Goal: Transaction & Acquisition: Purchase product/service

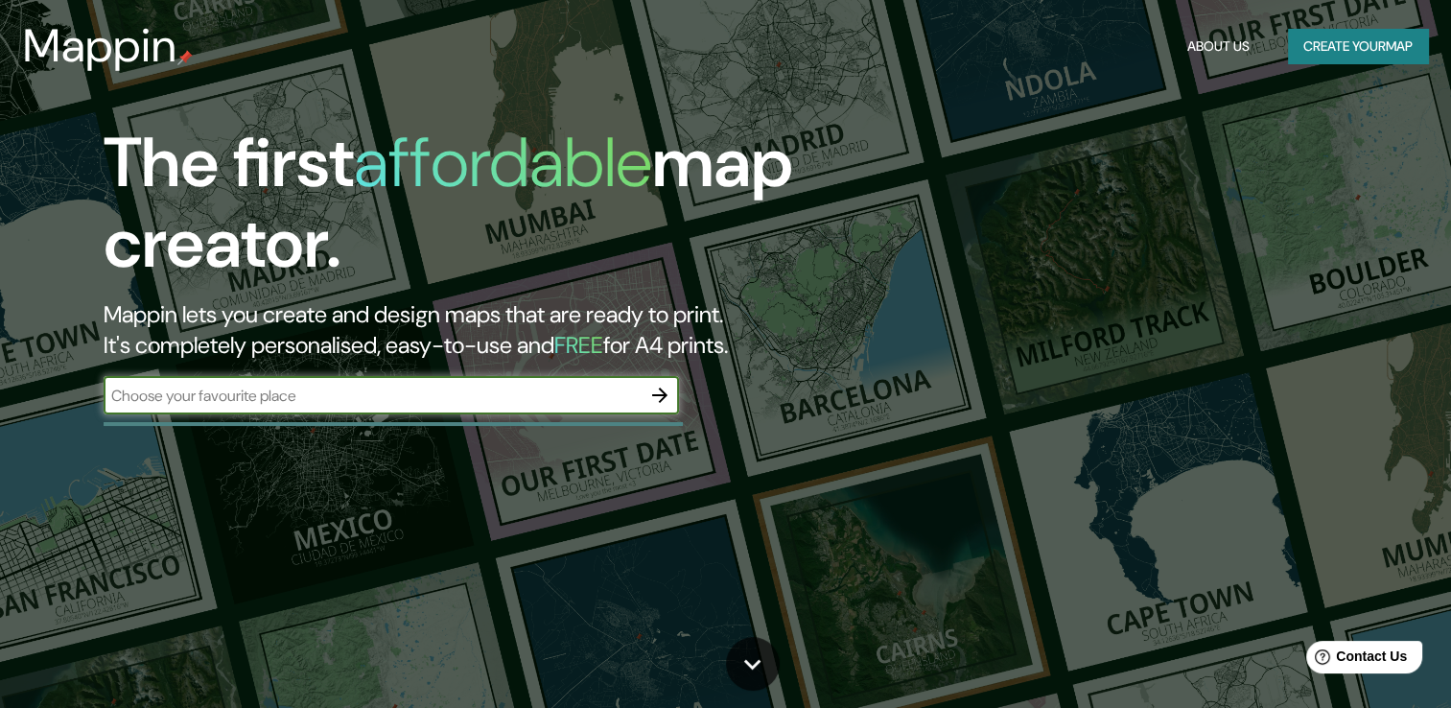
click at [579, 400] on input "text" at bounding box center [372, 396] width 537 height 22
type input "[GEOGRAPHIC_DATA]"
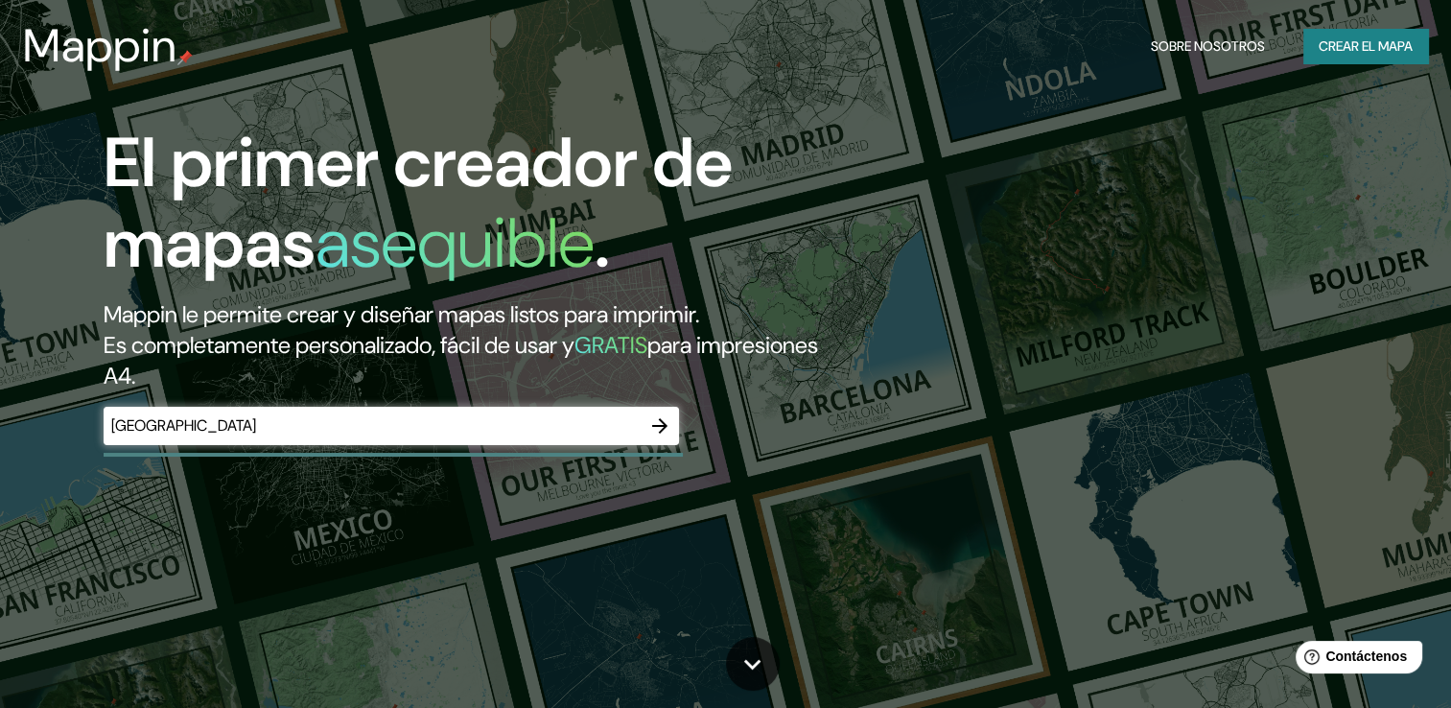
click at [829, 376] on h2 "Mappin le permite crear y diseñar mapas listos para imprimir. Es completamente …" at bounding box center [467, 345] width 726 height 92
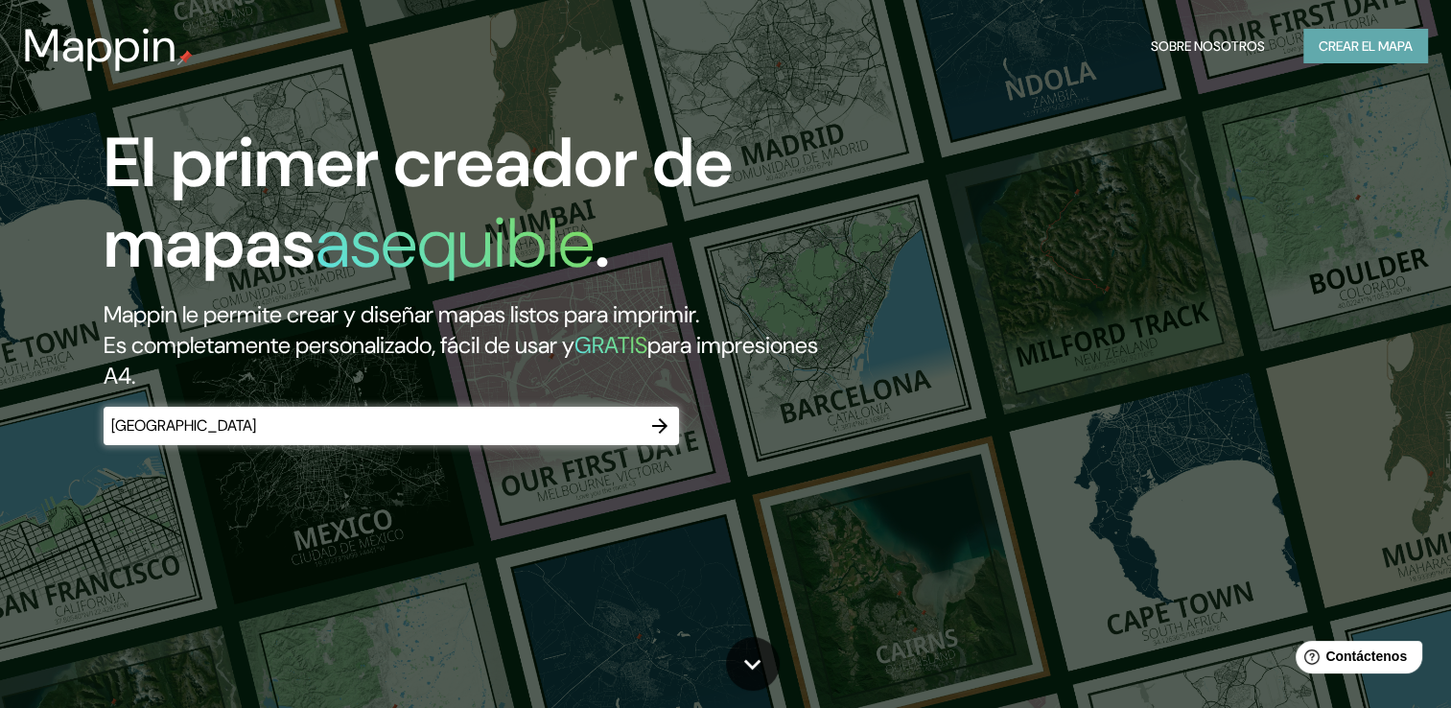
click at [1373, 43] on font "Crear el mapa" at bounding box center [1365, 47] width 94 height 24
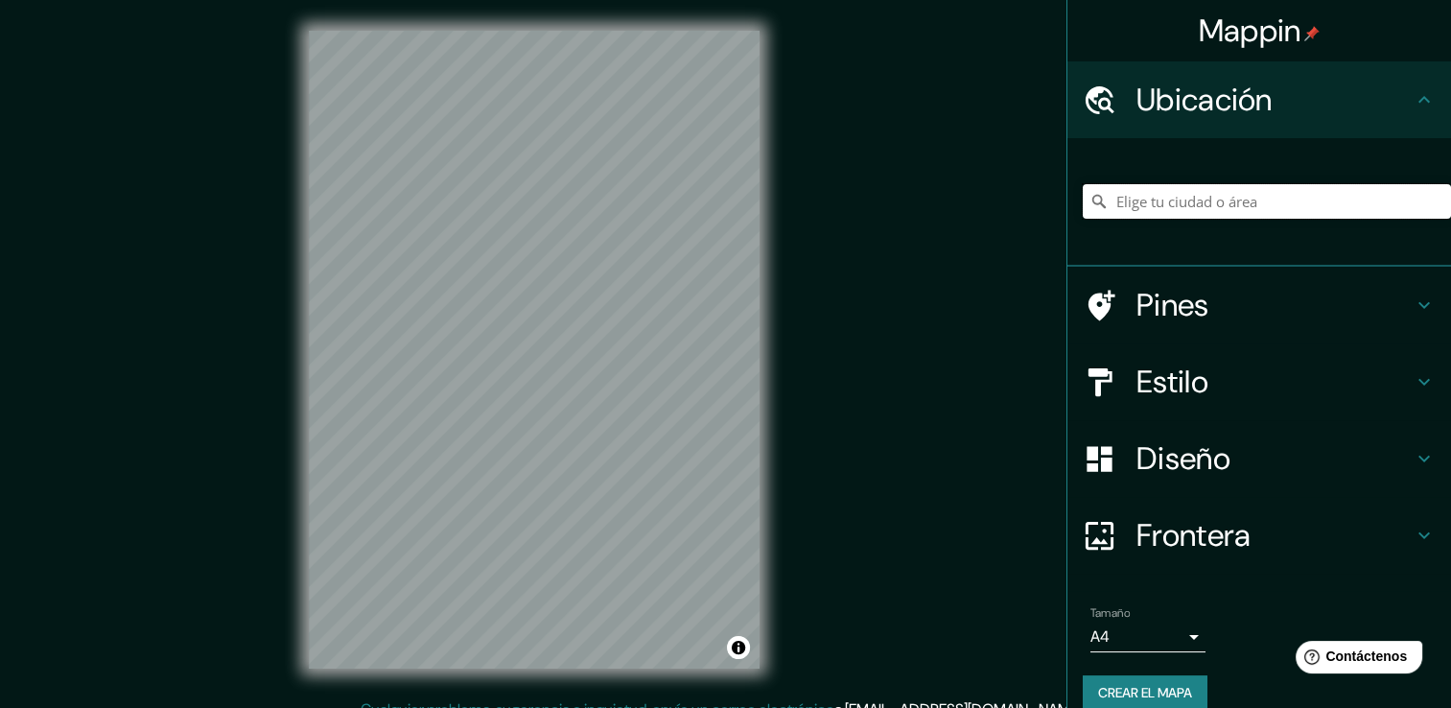
click at [1140, 209] on input "Elige tu ciudad o área" at bounding box center [1267, 201] width 368 height 35
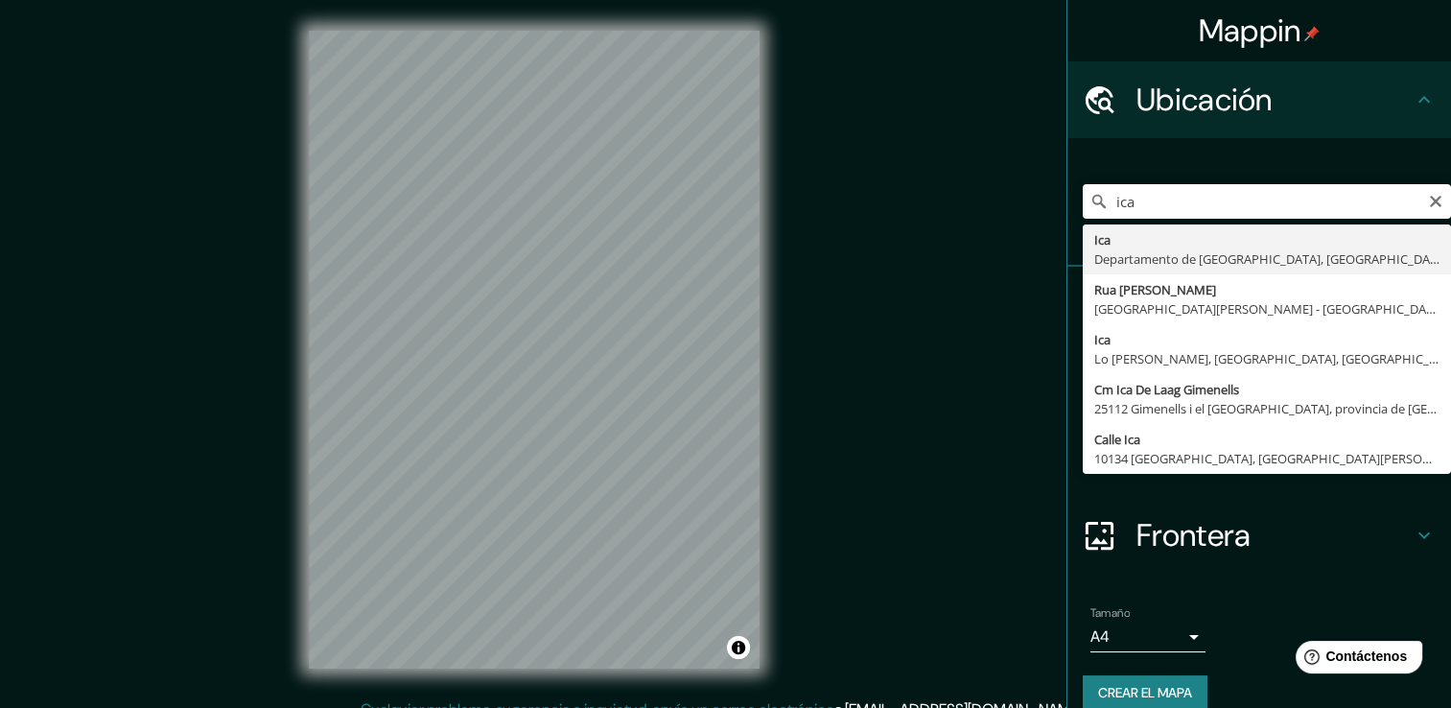
type input "Ica, [GEOGRAPHIC_DATA], [GEOGRAPHIC_DATA]"
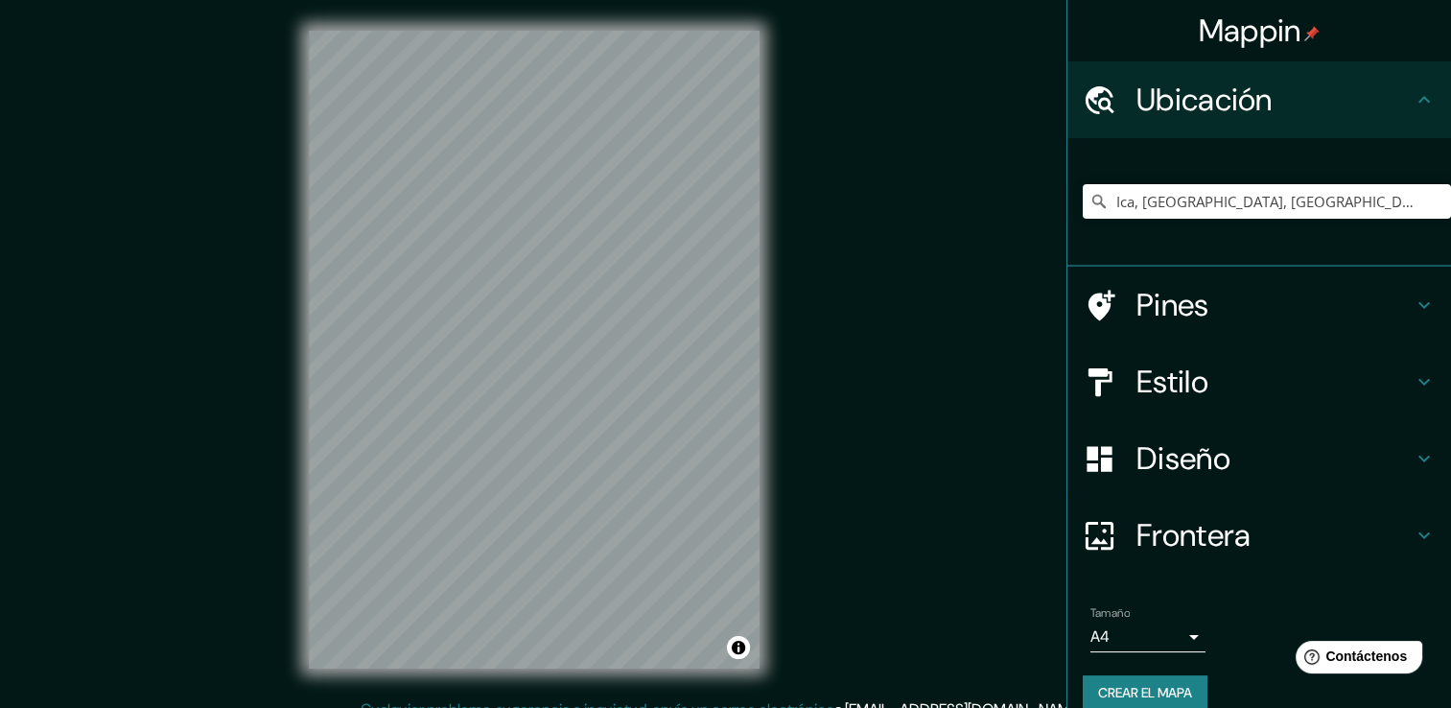
click at [1170, 369] on h4 "Estilo" at bounding box center [1274, 381] width 276 height 38
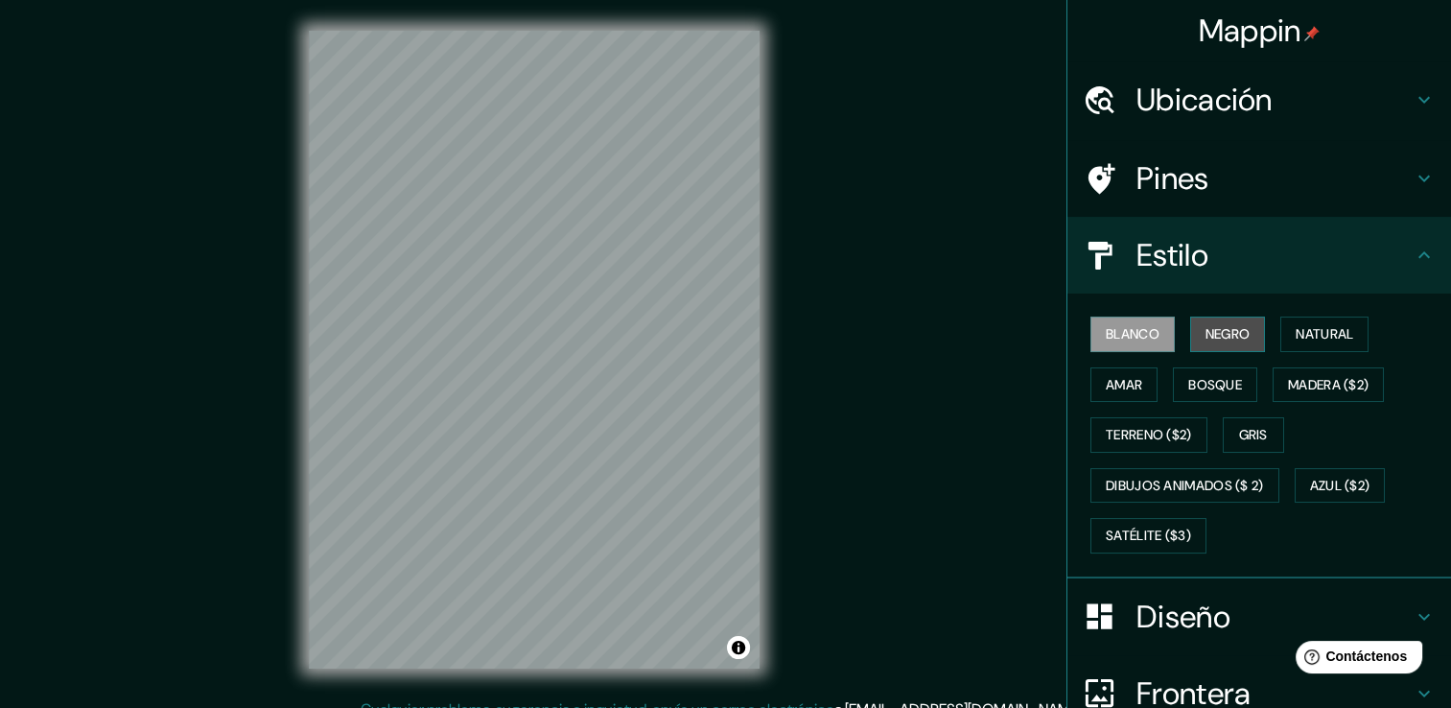
click at [1205, 335] on font "Negro" at bounding box center [1227, 334] width 45 height 24
click at [1147, 327] on button "Blanco" at bounding box center [1132, 333] width 84 height 35
click at [1120, 382] on font "Amar" at bounding box center [1124, 385] width 36 height 24
click at [1112, 328] on font "Blanco" at bounding box center [1133, 334] width 54 height 24
click at [1222, 339] on font "Negro" at bounding box center [1227, 334] width 45 height 24
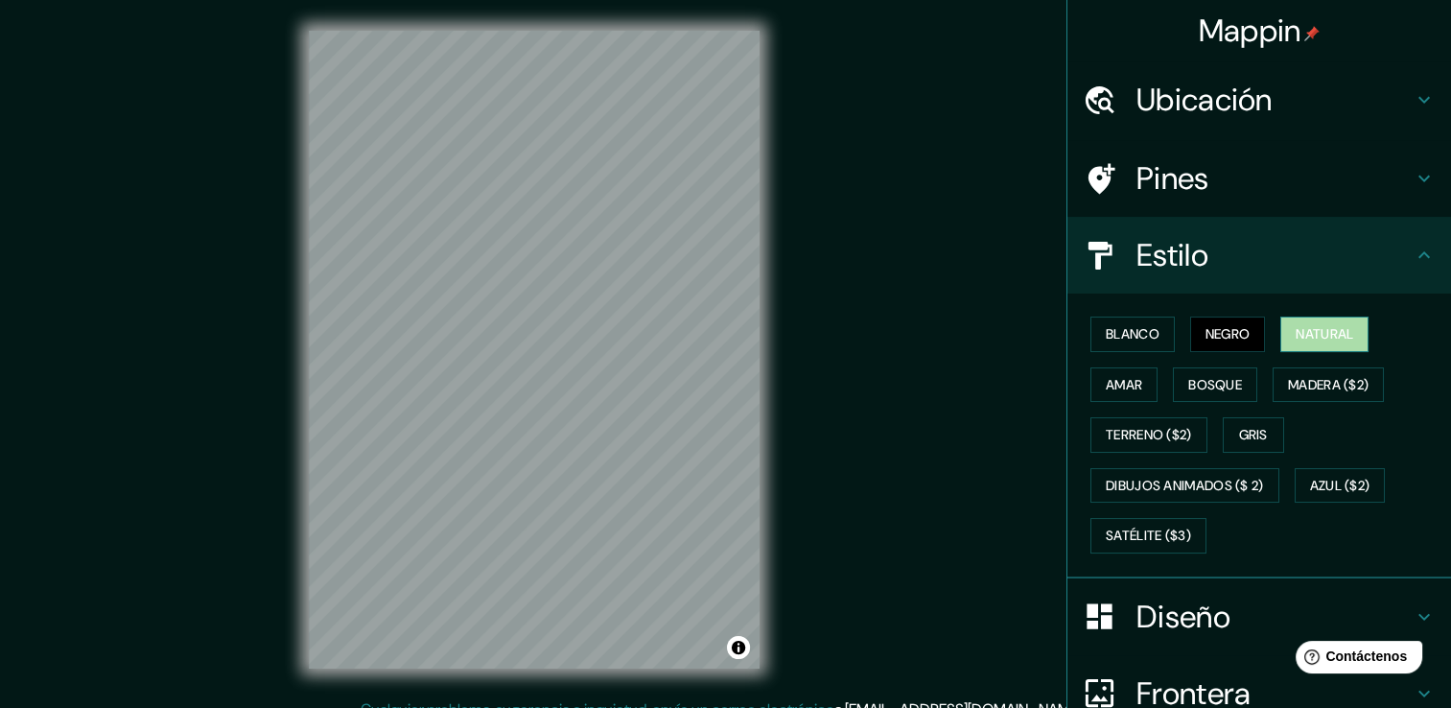
click at [1303, 338] on font "Natural" at bounding box center [1324, 334] width 58 height 24
click at [1188, 387] on font "Bosque" at bounding box center [1215, 385] width 54 height 24
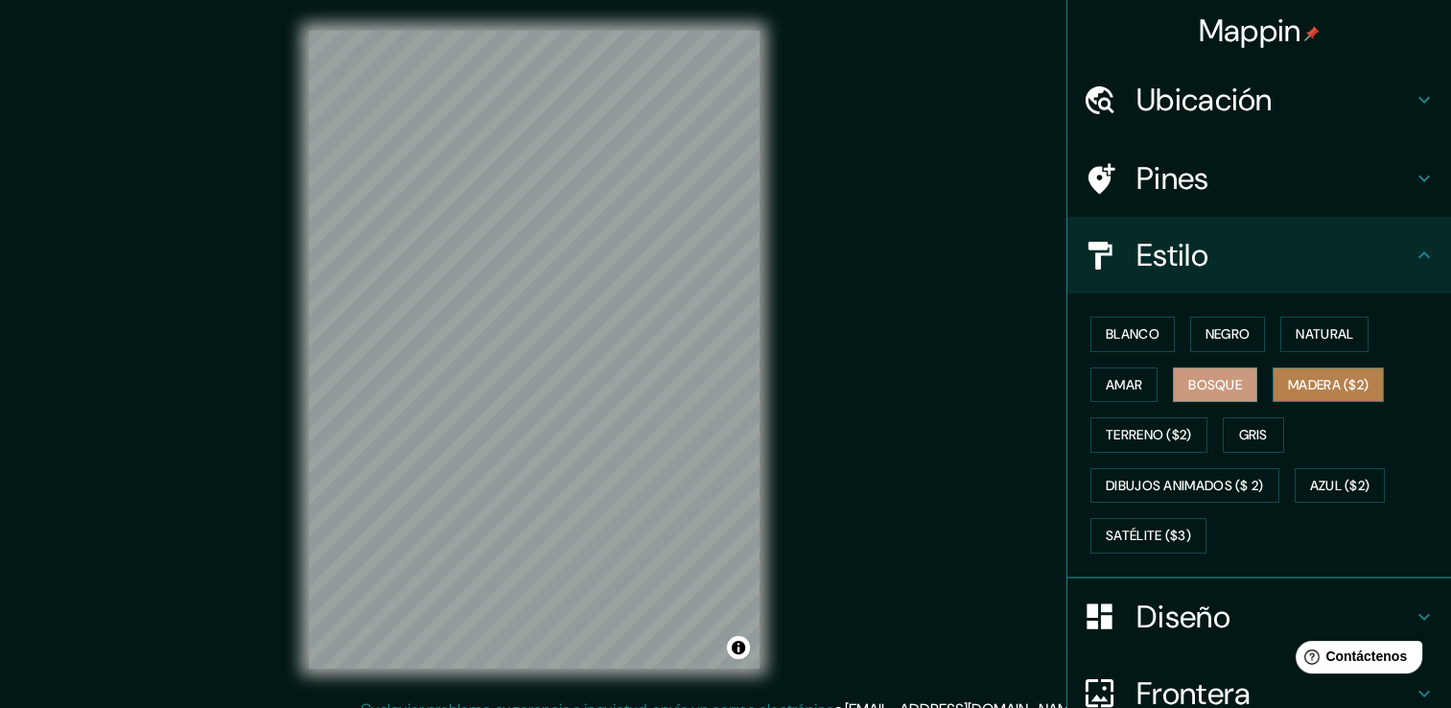
click at [1294, 375] on font "Madera ($2)" at bounding box center [1328, 385] width 81 height 24
click at [1239, 425] on font "Gris" at bounding box center [1253, 435] width 29 height 24
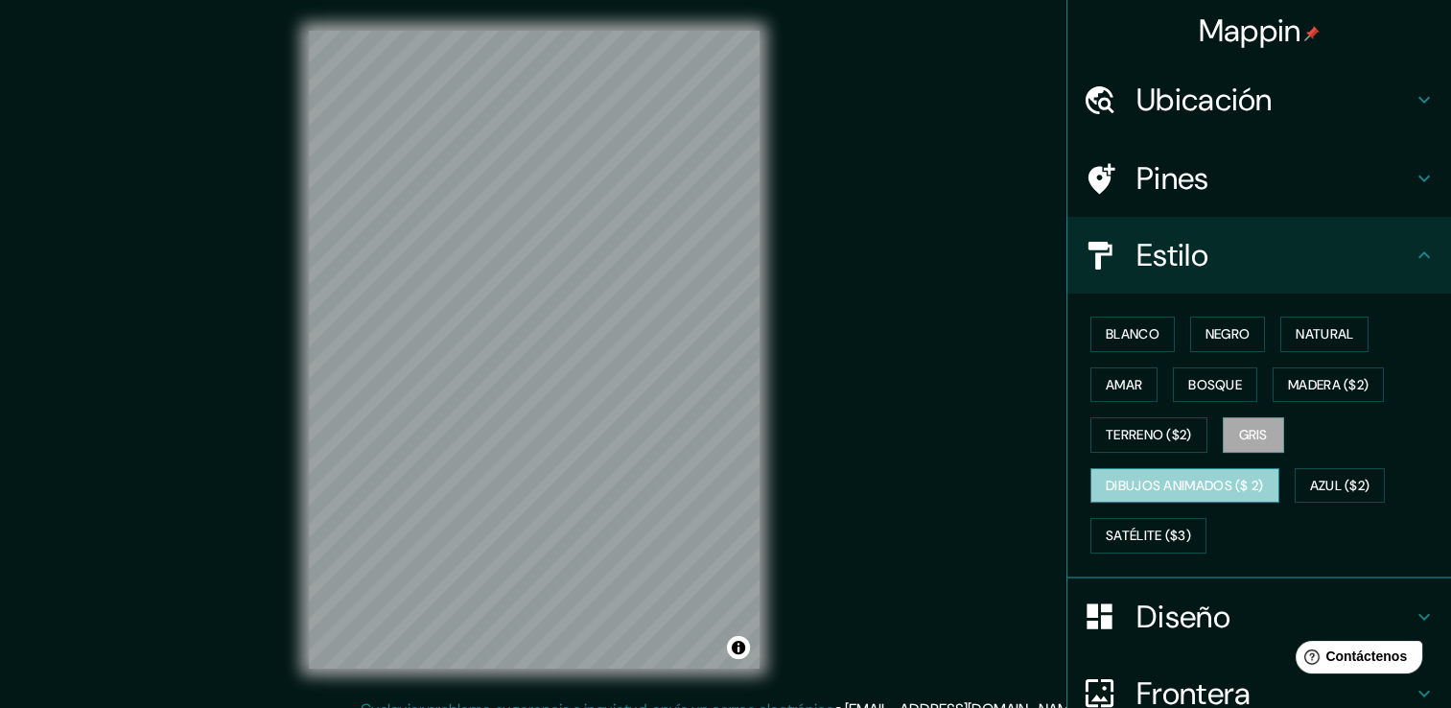
click at [1158, 484] on font "Dibujos animados ($ 2)" at bounding box center [1185, 486] width 158 height 24
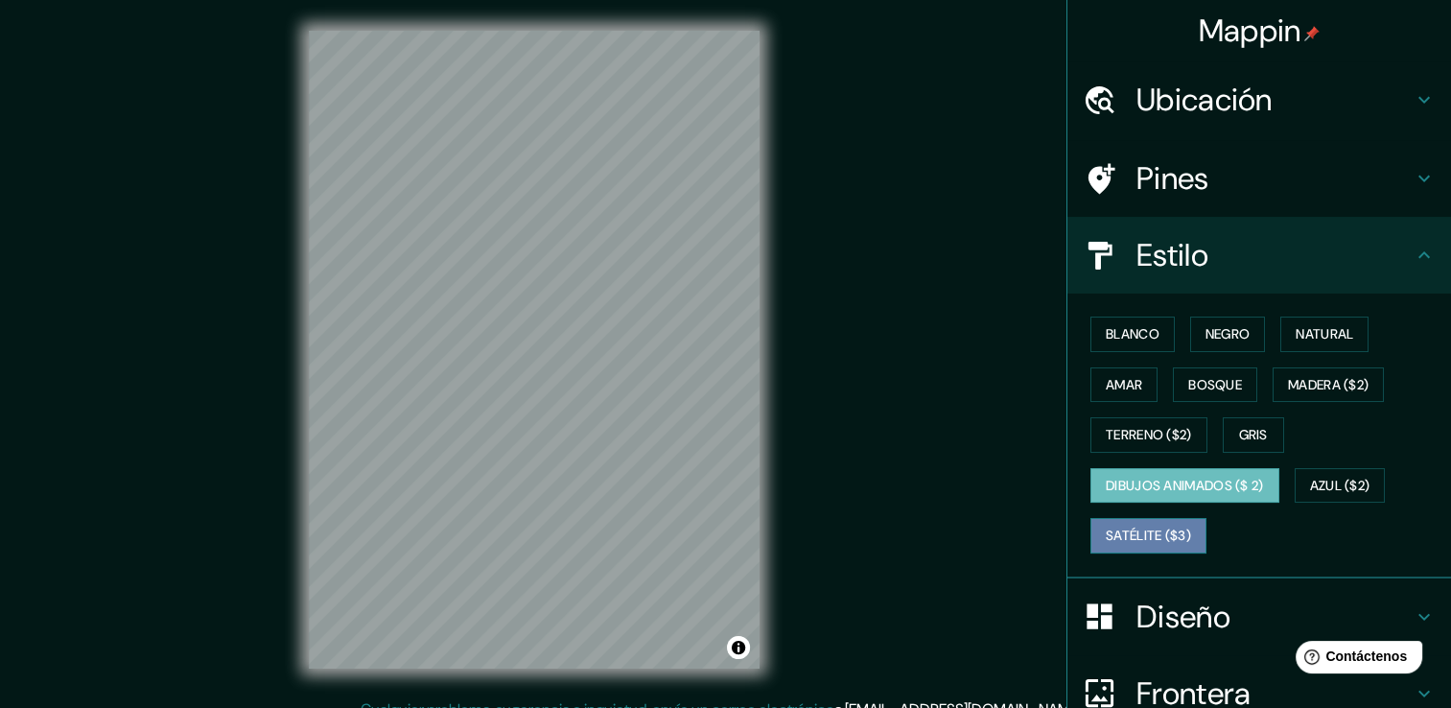
click at [1139, 530] on font "Satélite ($3)" at bounding box center [1148, 536] width 85 height 24
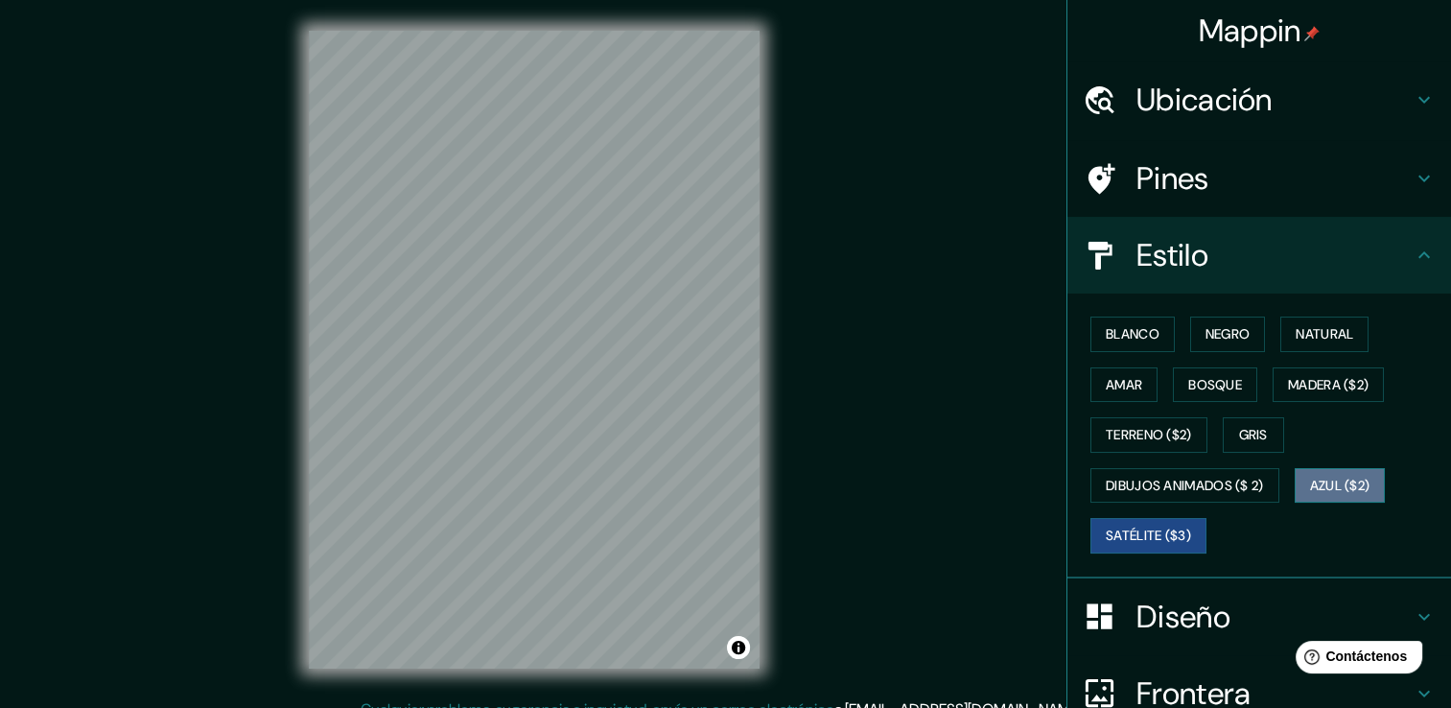
click at [1341, 475] on font "Azul ($2)" at bounding box center [1340, 486] width 60 height 24
click at [1122, 375] on font "Amar" at bounding box center [1124, 385] width 36 height 24
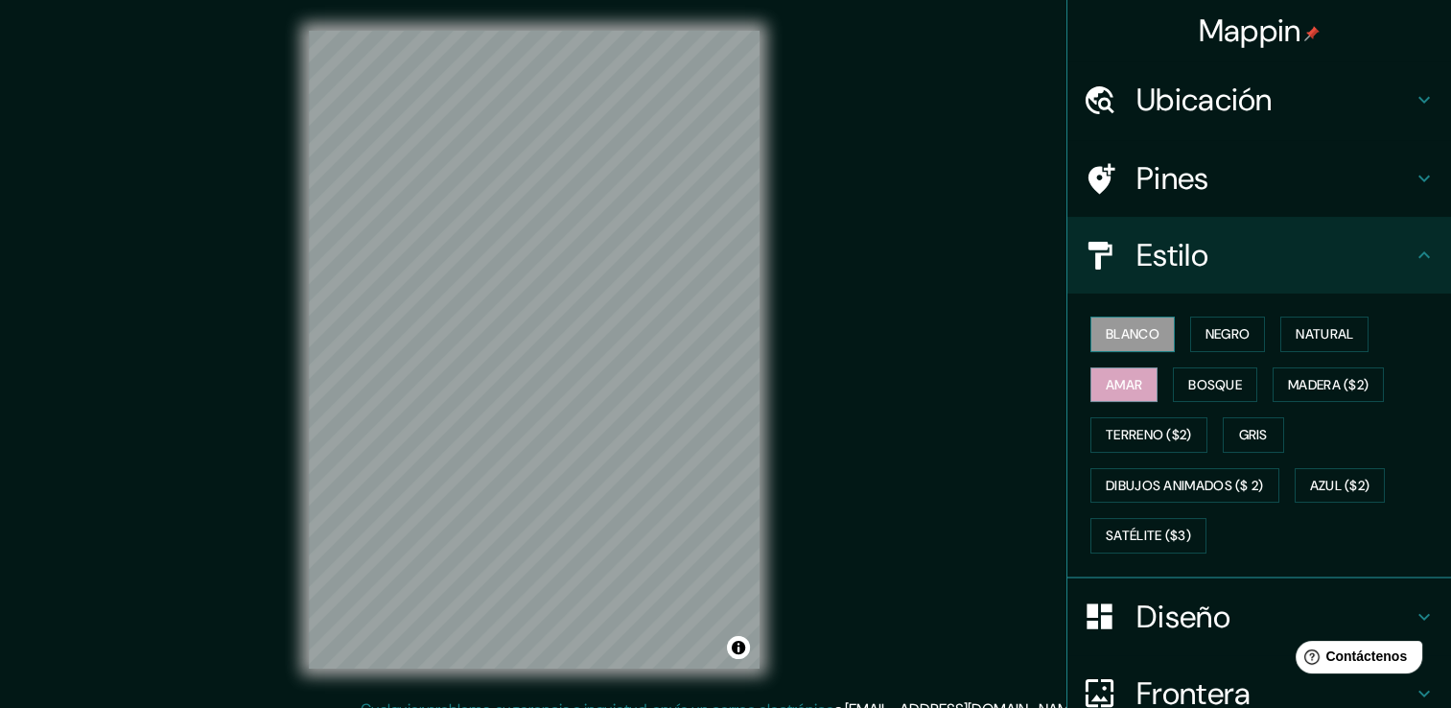
click at [1130, 326] on font "Blanco" at bounding box center [1133, 334] width 54 height 24
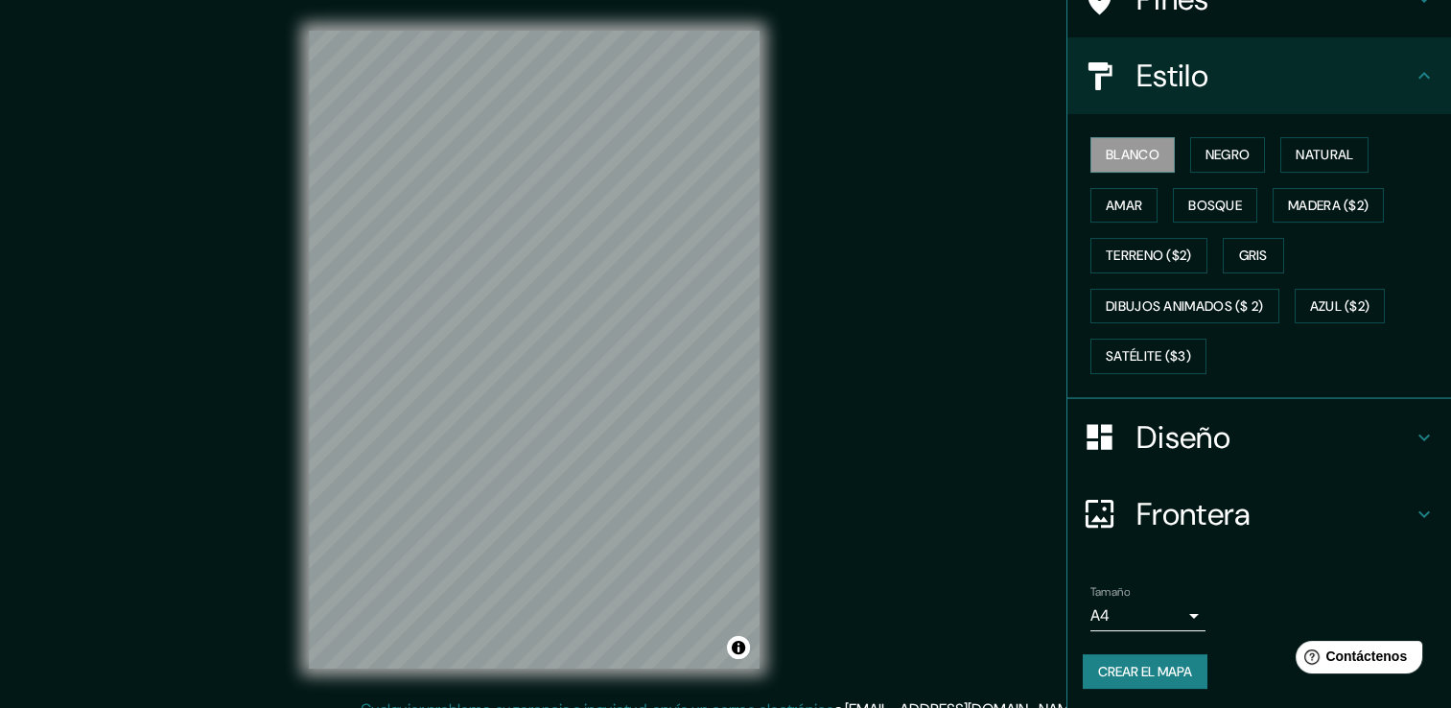
click at [1246, 412] on div "Diseño" at bounding box center [1259, 437] width 384 height 77
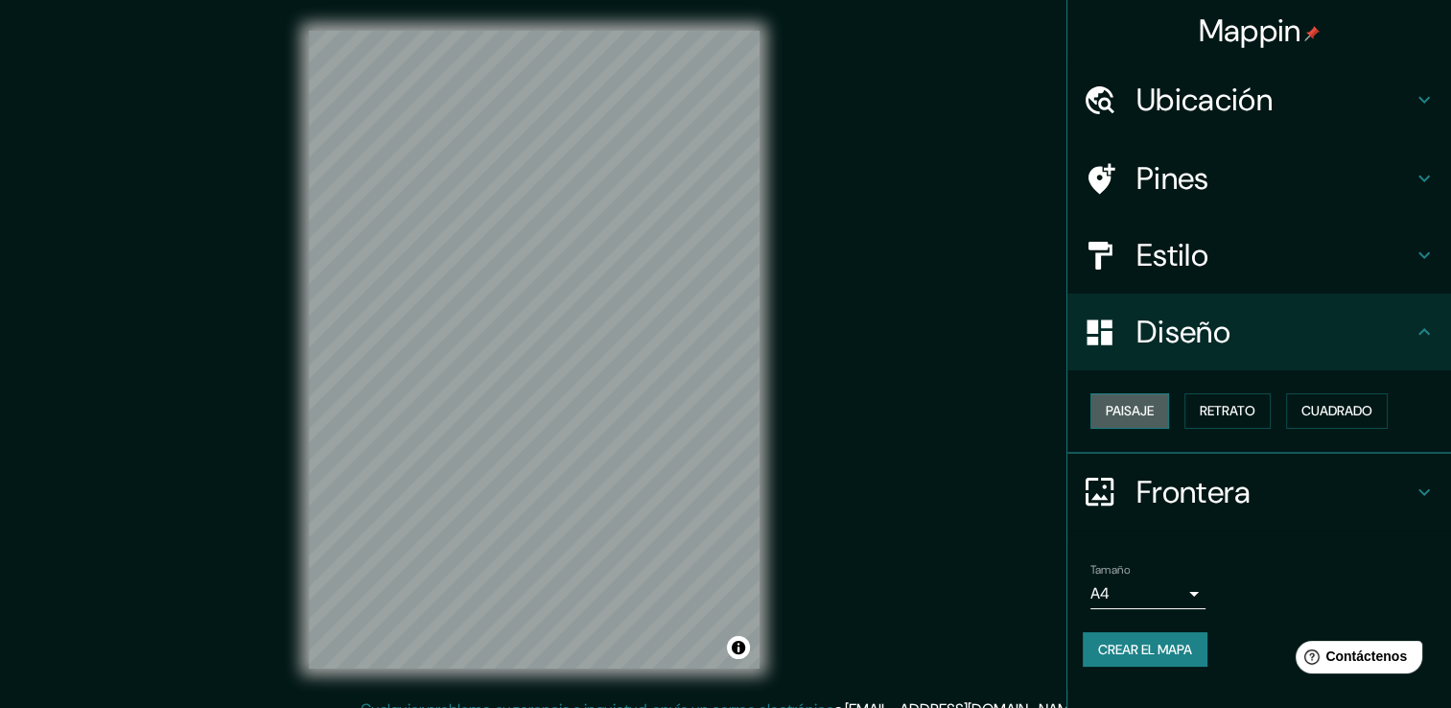
click at [1129, 413] on font "Paisaje" at bounding box center [1130, 411] width 48 height 24
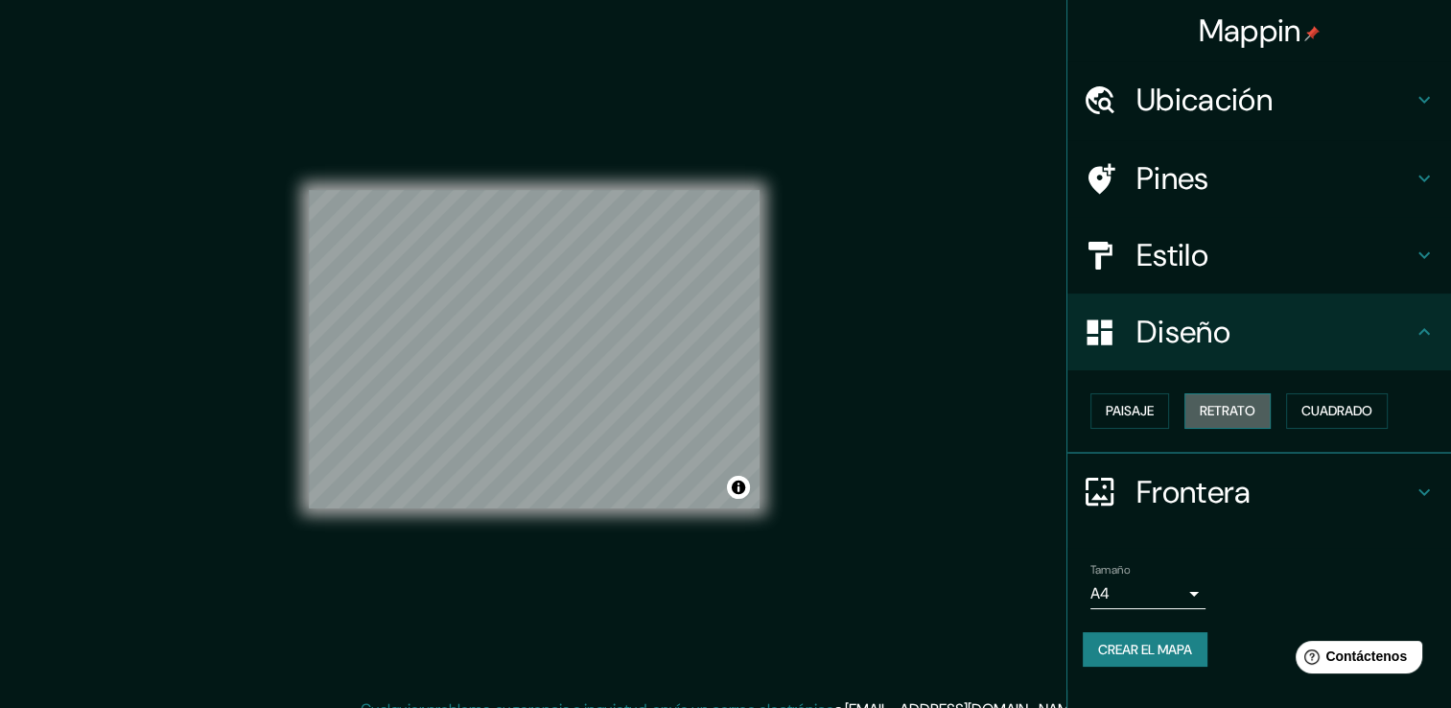
click at [1220, 415] on font "Retrato" at bounding box center [1228, 411] width 56 height 24
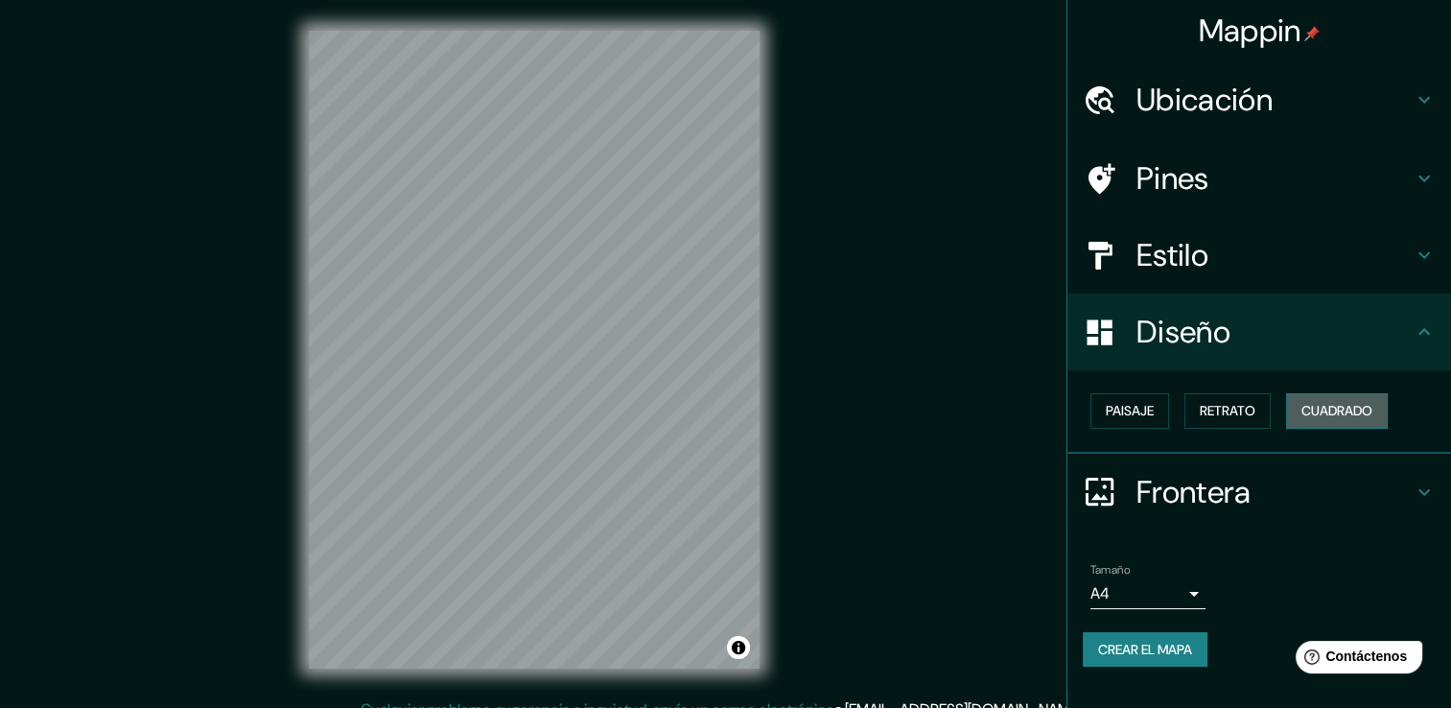
click at [1300, 408] on button "Cuadrado" at bounding box center [1337, 410] width 102 height 35
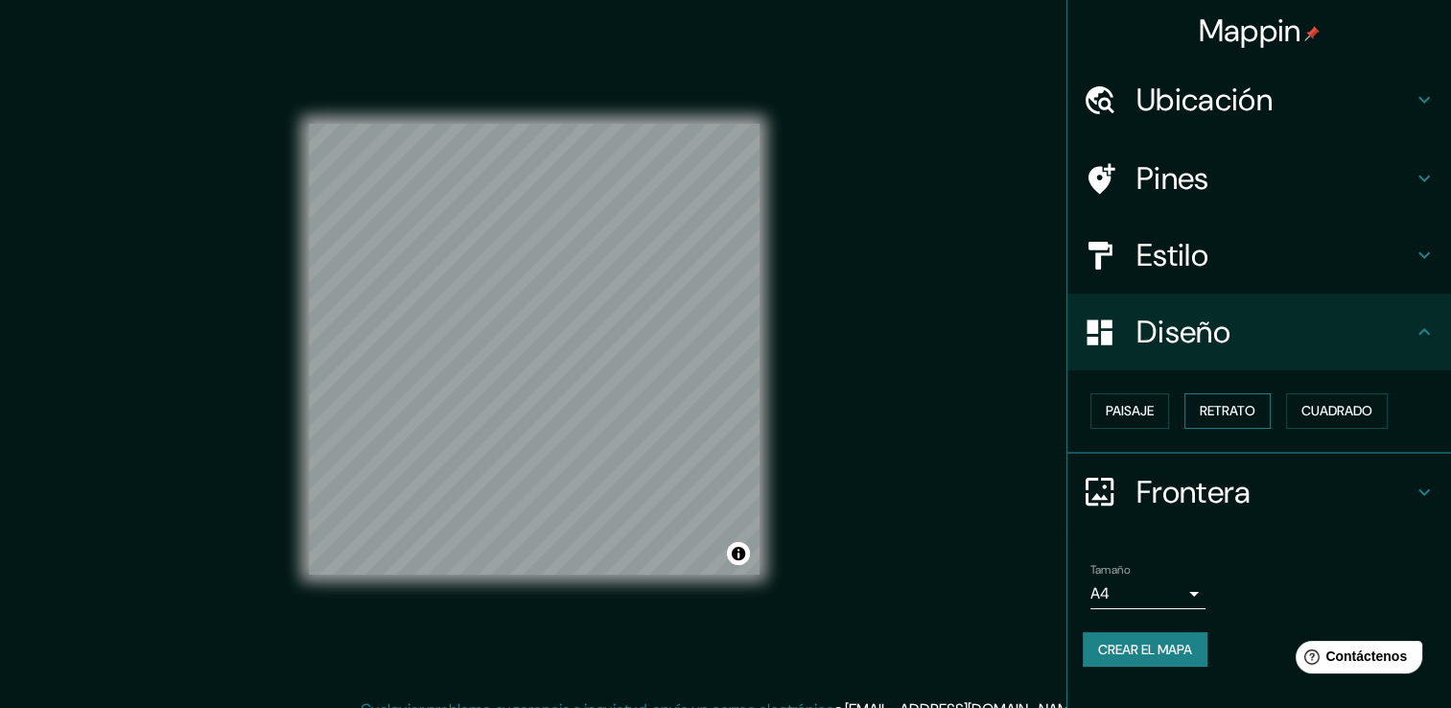
click at [1206, 405] on font "Retrato" at bounding box center [1228, 411] width 56 height 24
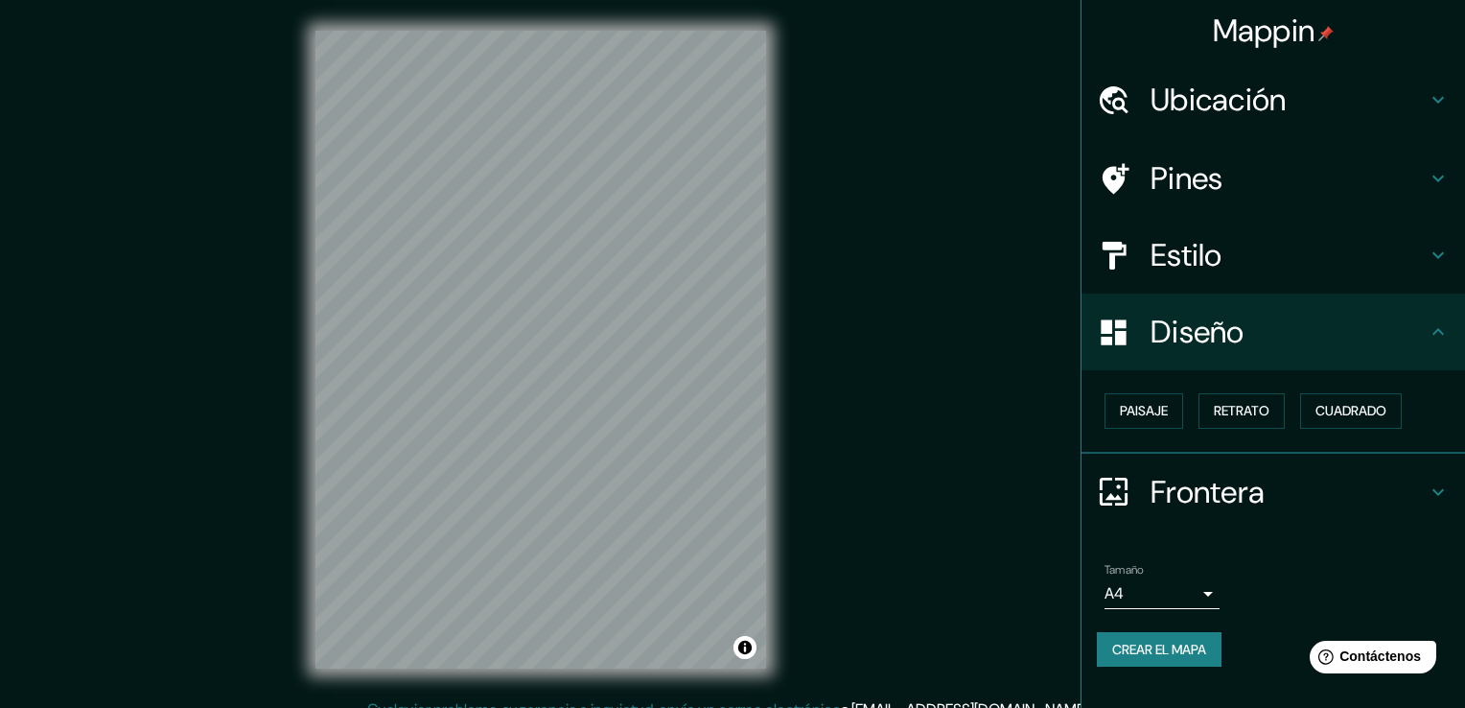
click at [1181, 589] on body "Mappin Ubicación Ica, [GEOGRAPHIC_DATA], [GEOGRAPHIC_DATA] Pines Estilo Diseño …" at bounding box center [732, 354] width 1465 height 708
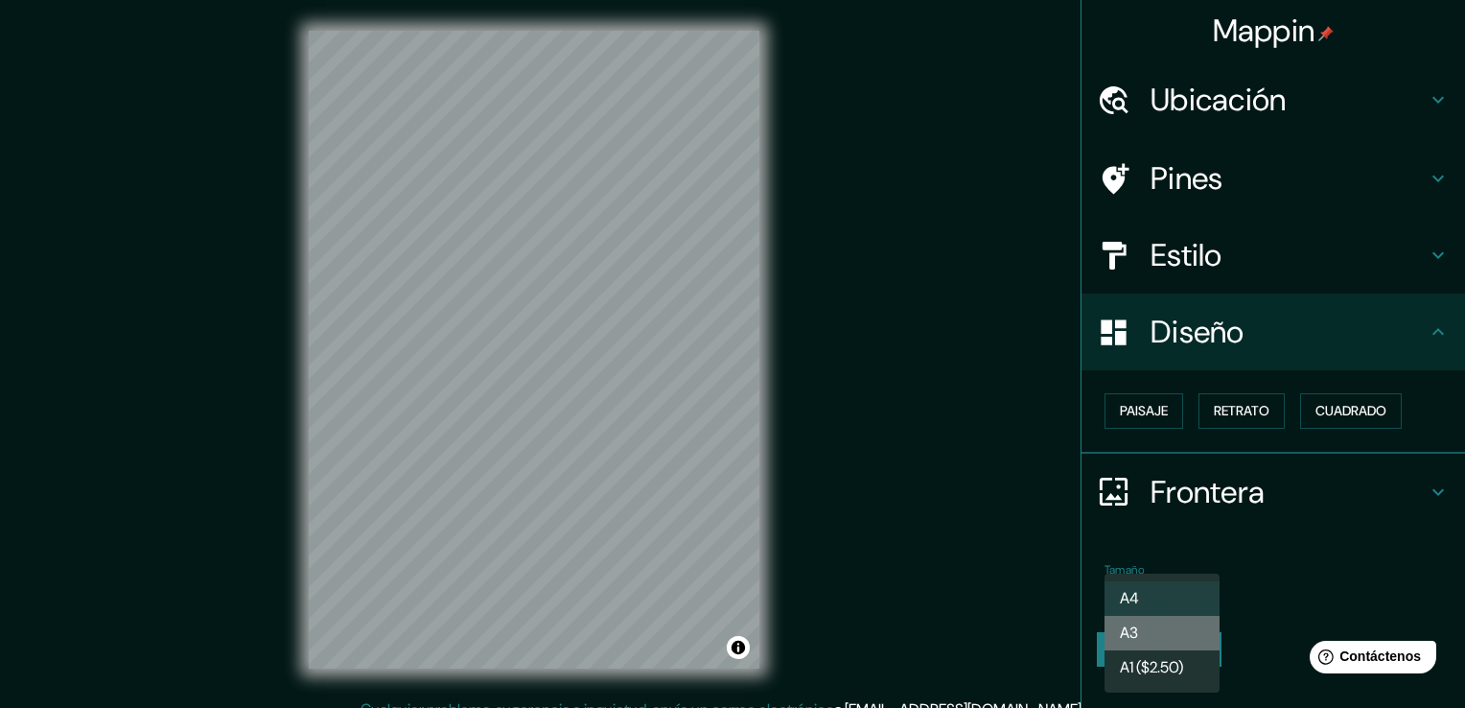
click at [1181, 633] on li "A3" at bounding box center [1162, 633] width 115 height 35
type input "a4"
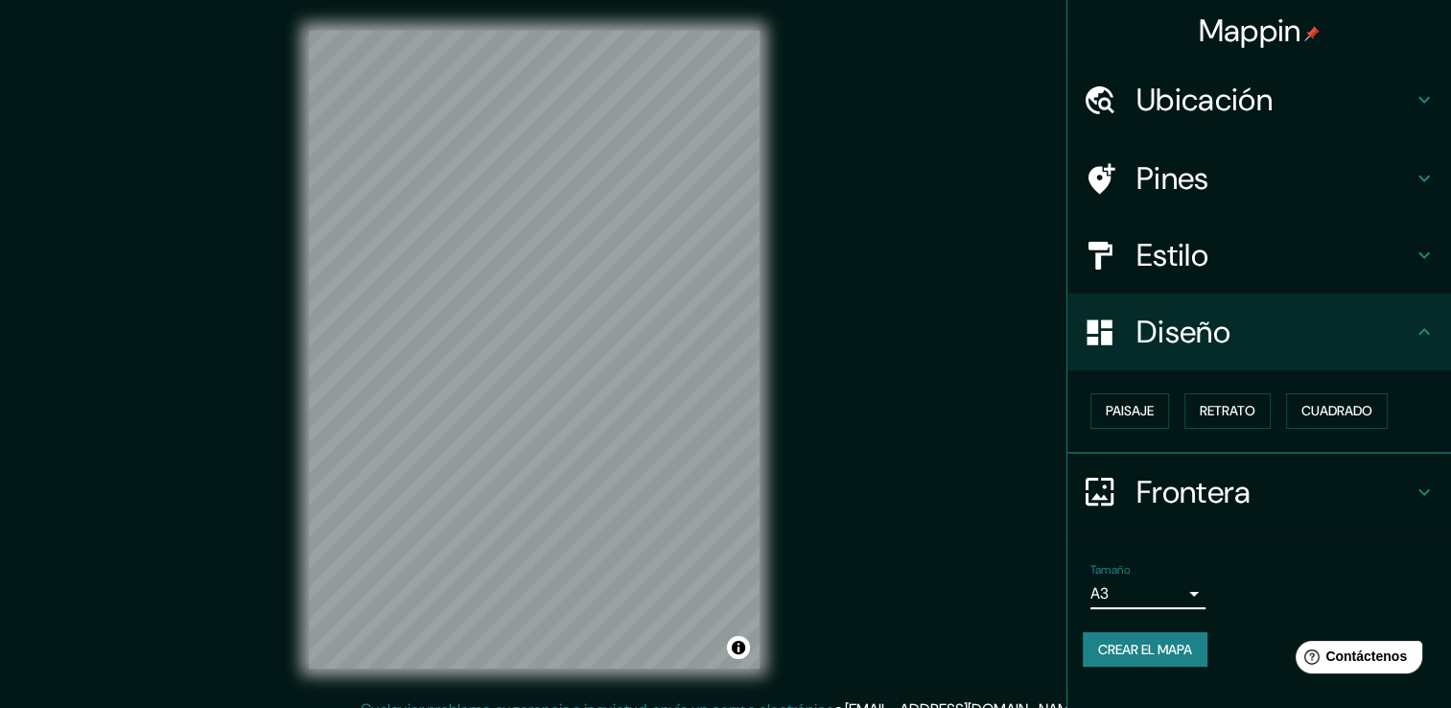
click at [1415, 485] on icon at bounding box center [1423, 491] width 23 height 23
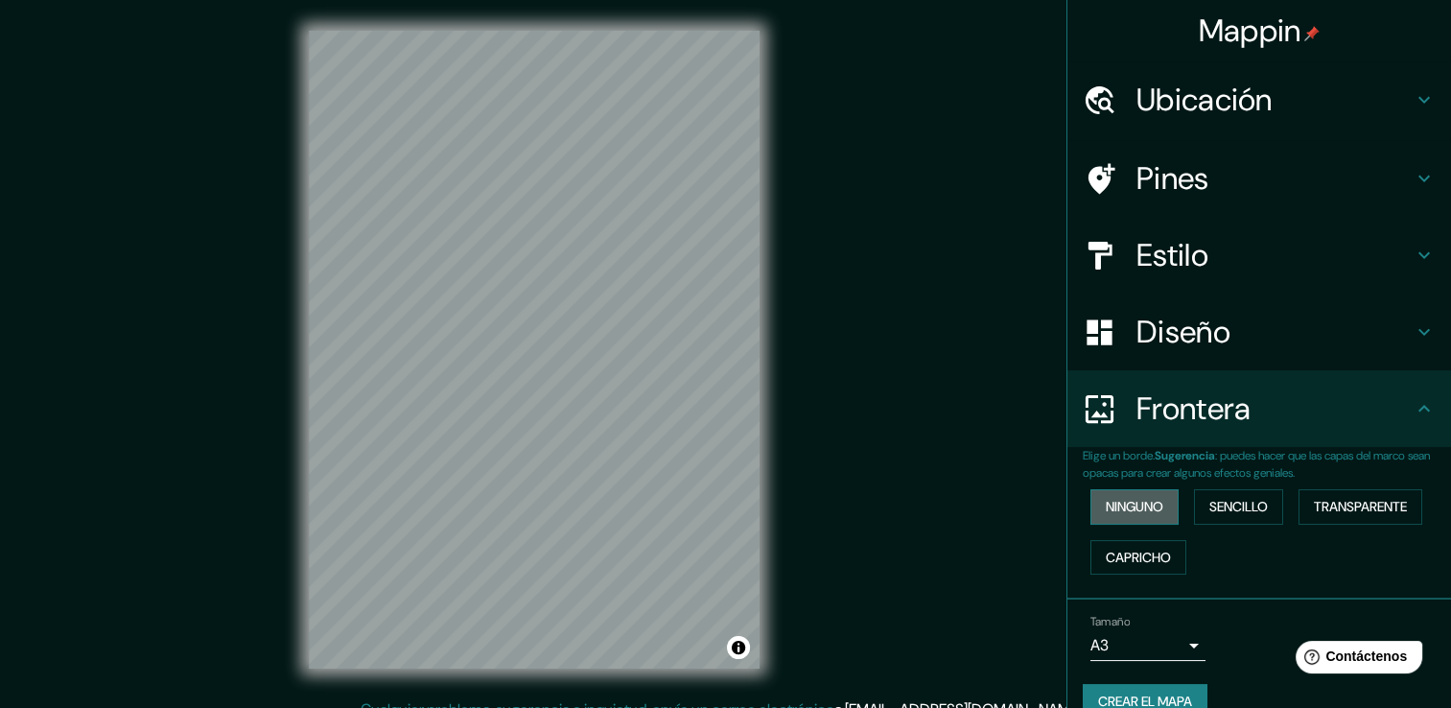
click at [1148, 495] on font "Ninguno" at bounding box center [1135, 507] width 58 height 24
click at [1225, 497] on font "Sencillo" at bounding box center [1238, 507] width 58 height 24
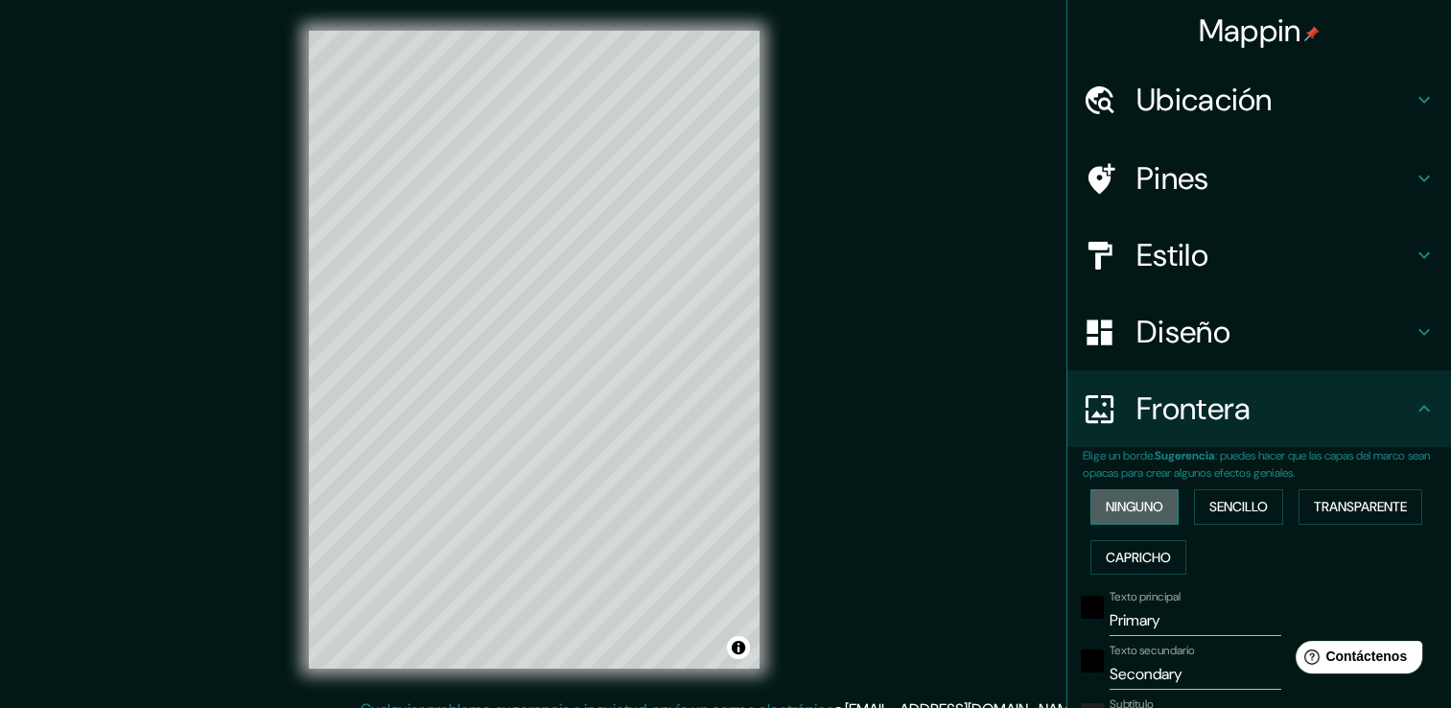
click at [1134, 498] on font "Ninguno" at bounding box center [1135, 507] width 58 height 24
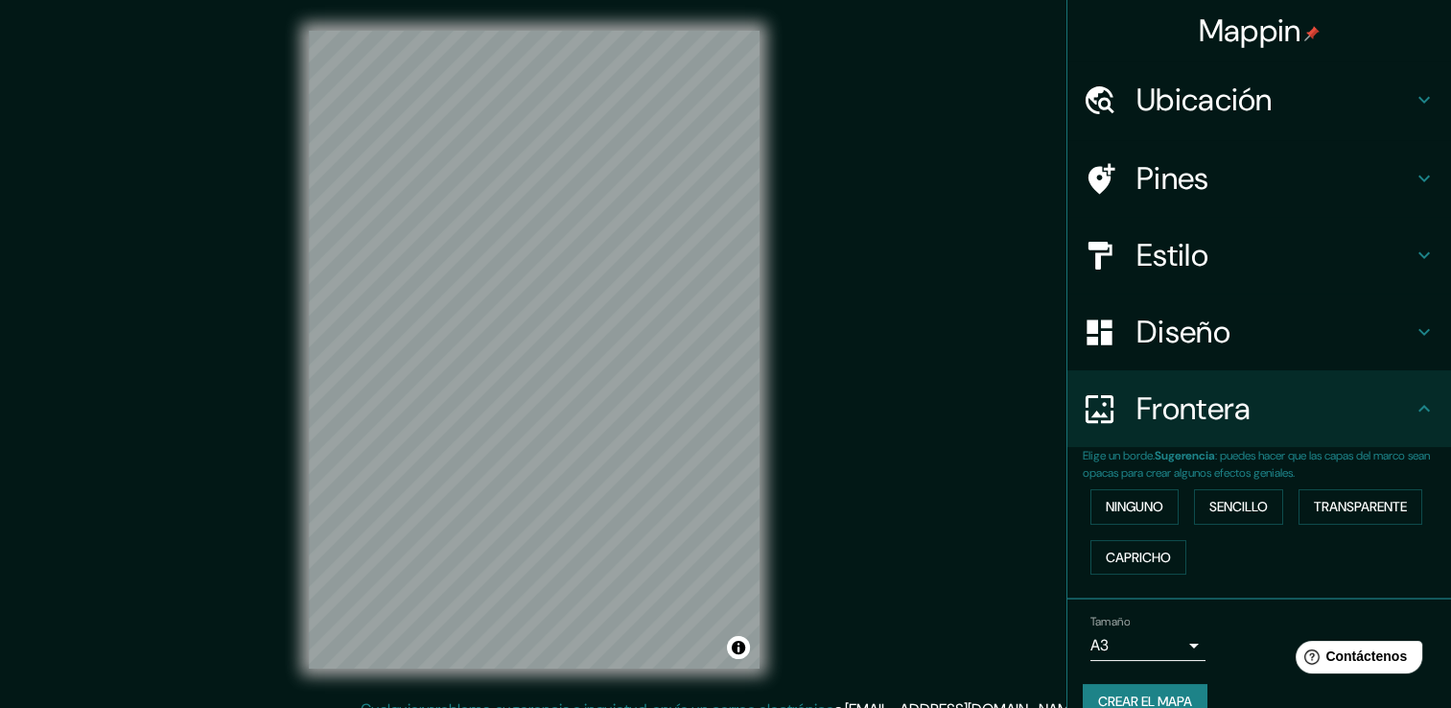
click at [1412, 414] on icon at bounding box center [1423, 408] width 23 height 23
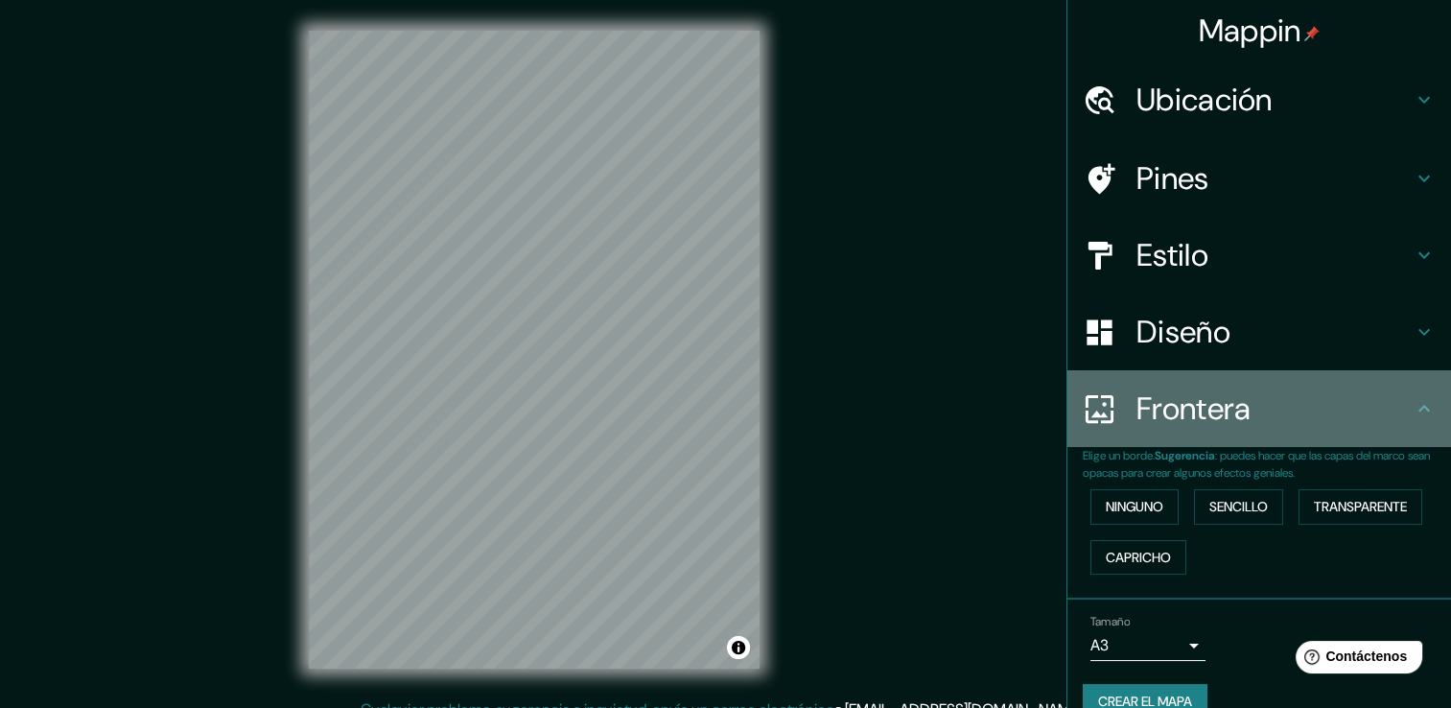
click at [1415, 402] on icon at bounding box center [1423, 408] width 23 height 23
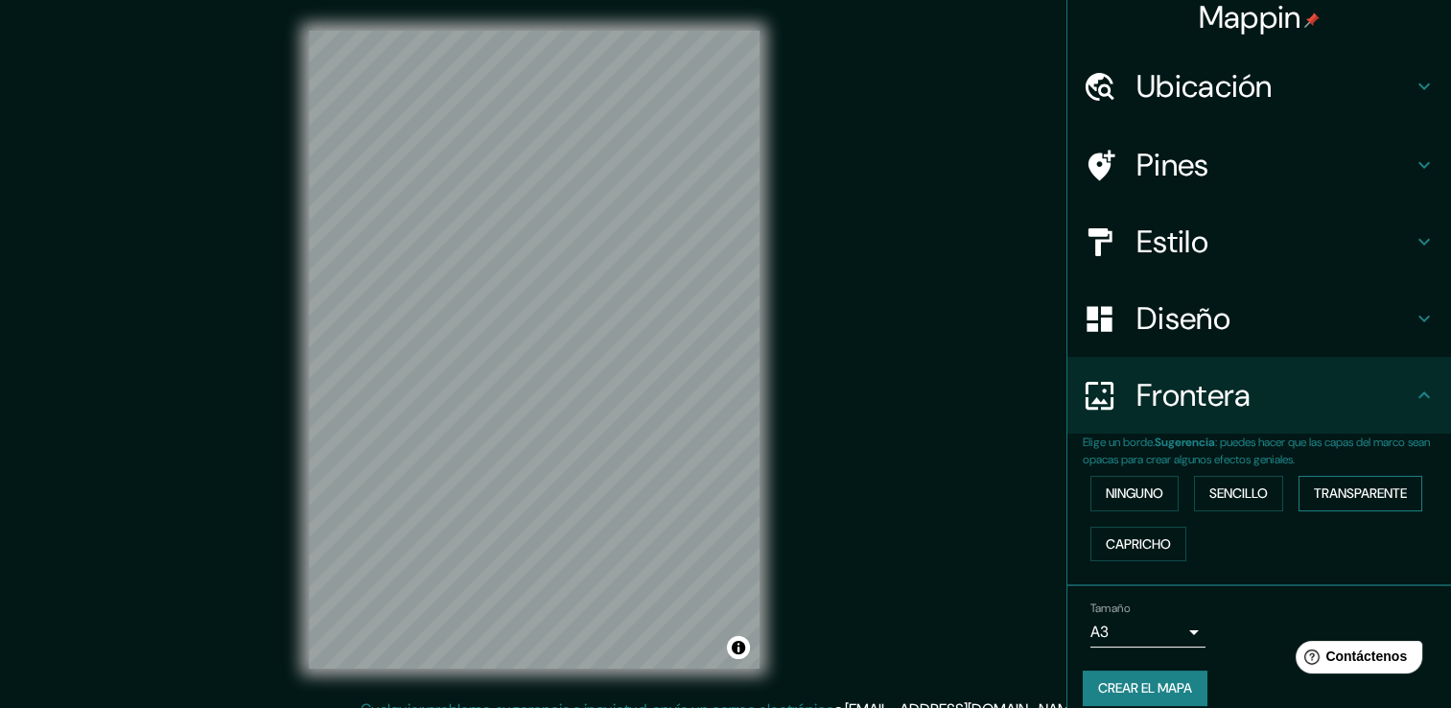
scroll to position [32, 0]
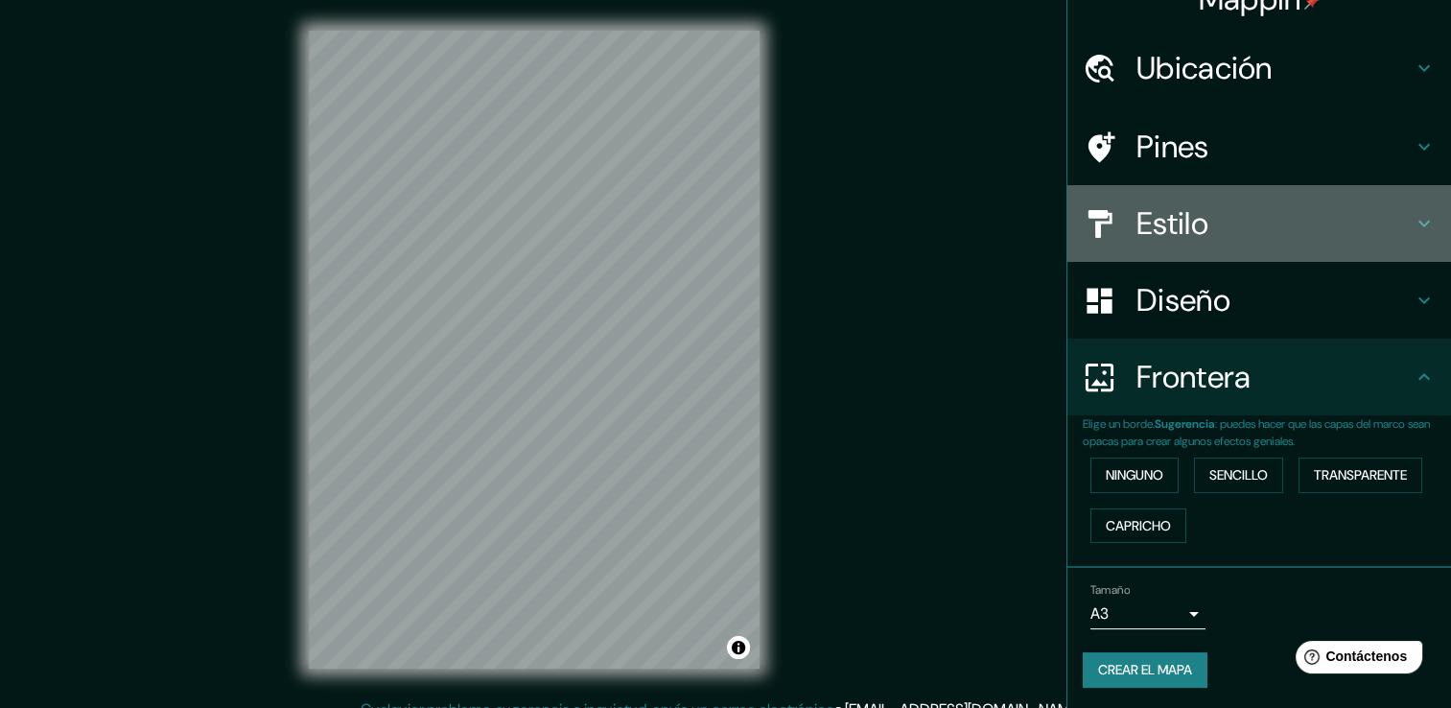
click at [1225, 220] on h4 "Estilo" at bounding box center [1274, 223] width 276 height 38
